Goal: Find contact information: Find contact information

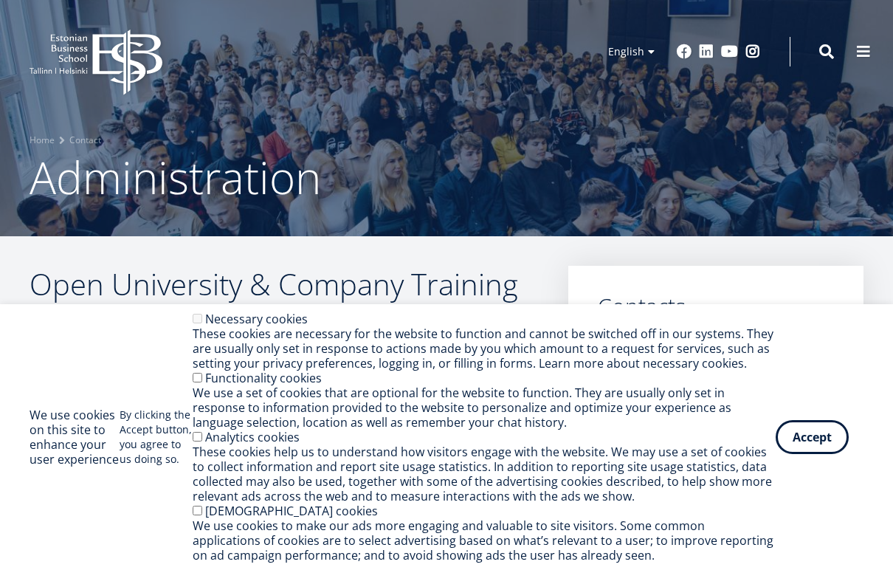
scroll to position [369, 0]
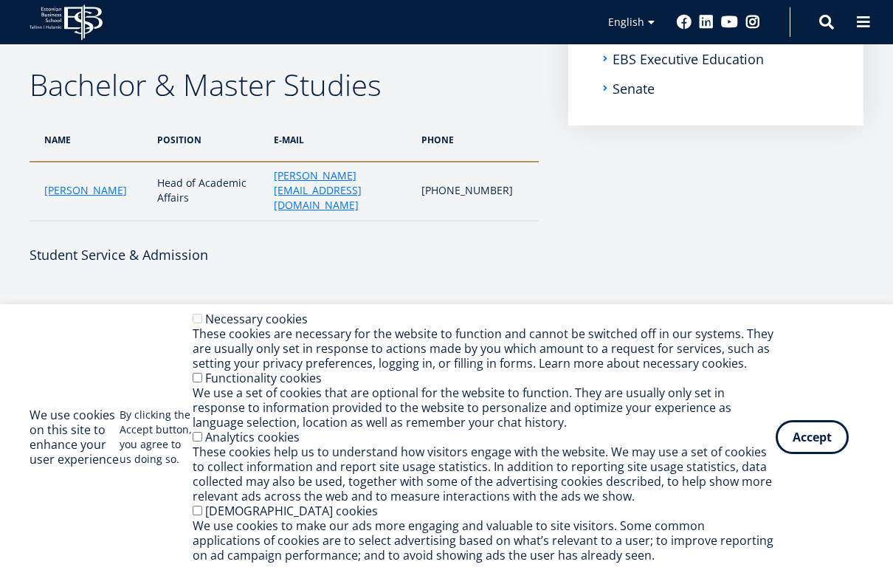
drag, startPoint x: 818, startPoint y: 439, endPoint x: 687, endPoint y: 389, distance: 139.7
click at [814, 437] on button "Accept" at bounding box center [812, 437] width 73 height 34
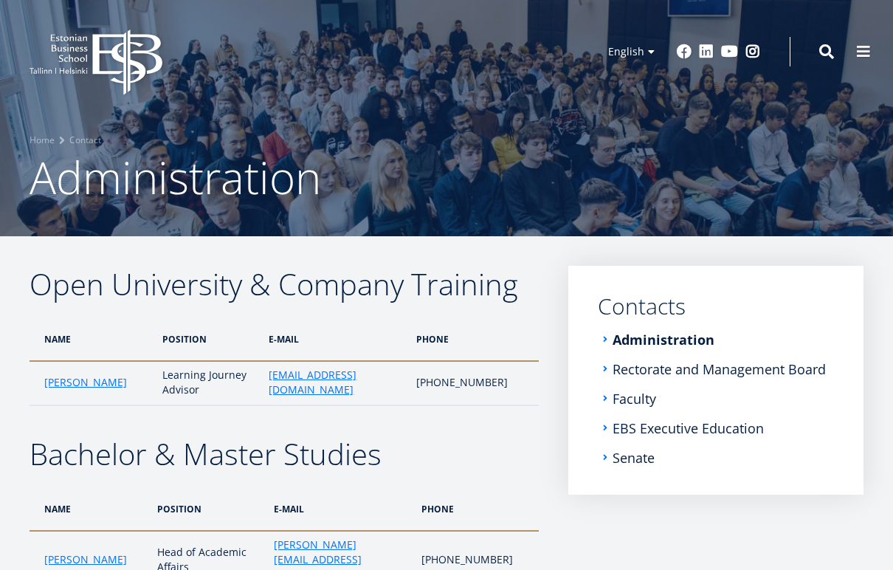
scroll to position [148, 0]
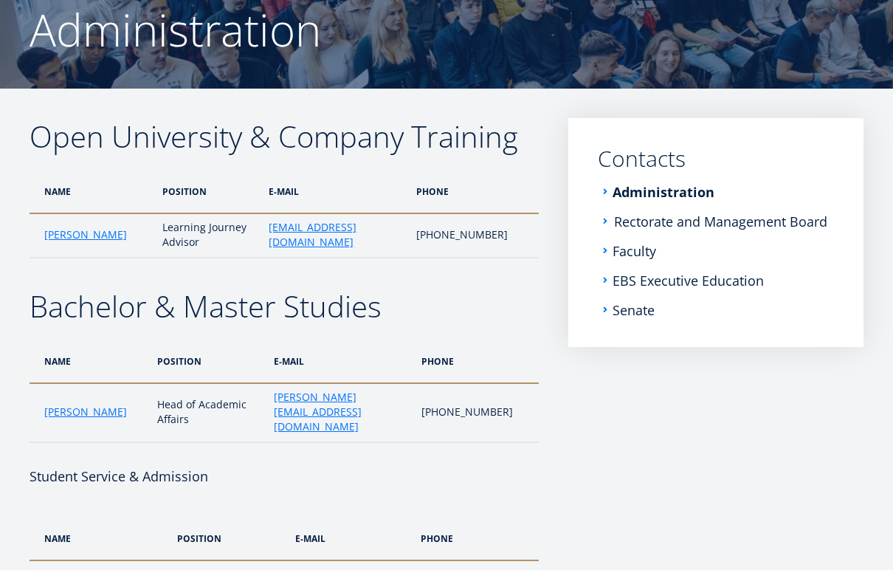
click at [665, 221] on link "Rectorate and Management Board" at bounding box center [720, 221] width 213 height 15
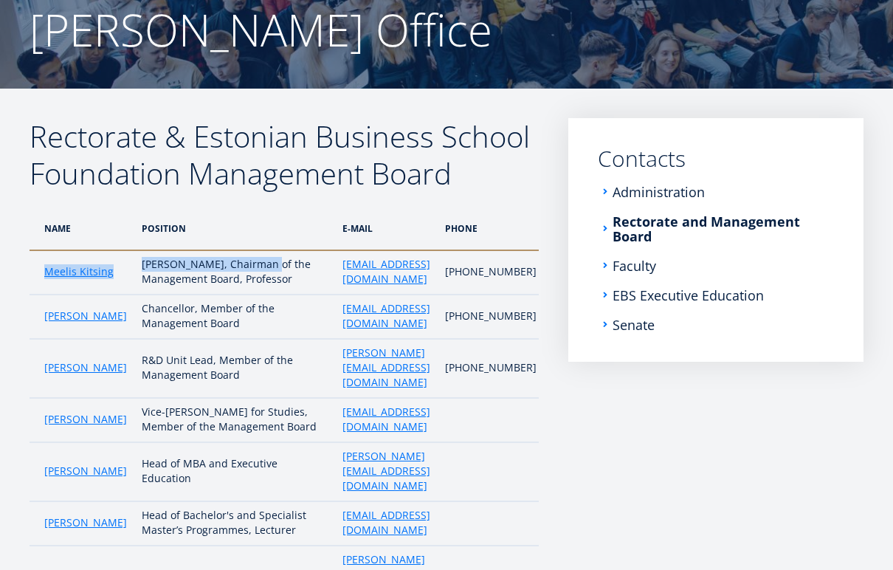
drag, startPoint x: 122, startPoint y: 272, endPoint x: 44, endPoint y: 272, distance: 78.3
click at [44, 272] on tr "Meelis Kitsing [PERSON_NAME], Chairman of the Management Board, Professor [EMAI…" at bounding box center [291, 272] width 522 height 44
click at [53, 289] on td "Meelis Kitsing" at bounding box center [82, 272] width 105 height 44
drag, startPoint x: 52, startPoint y: 289, endPoint x: 40, endPoint y: 275, distance: 18.3
click at [40, 275] on td "Meelis Kitsing" at bounding box center [82, 272] width 105 height 44
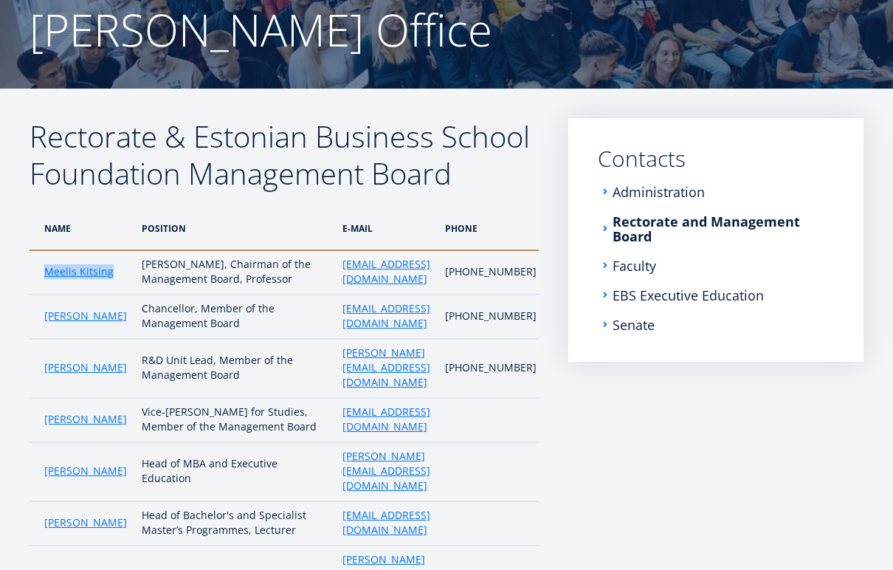
copy link "Meelis Kitsing"
